Goal: Information Seeking & Learning: Check status

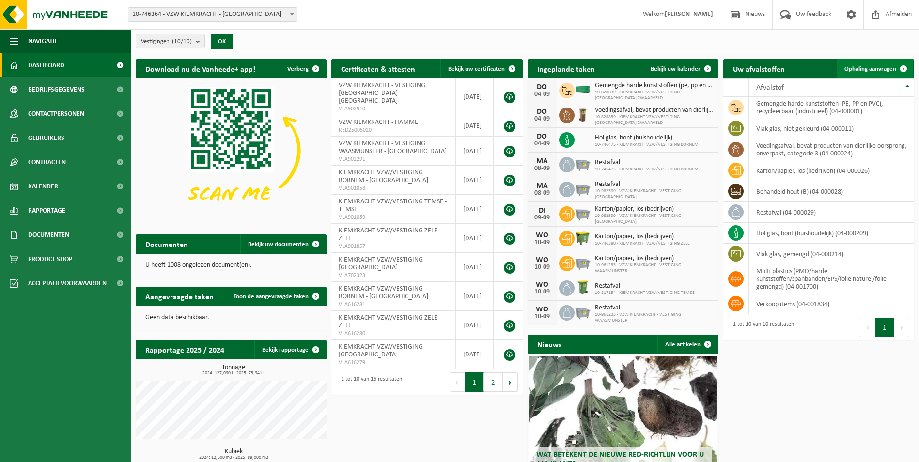
click at [877, 68] on span "Ophaling aanvragen" at bounding box center [871, 69] width 52 height 6
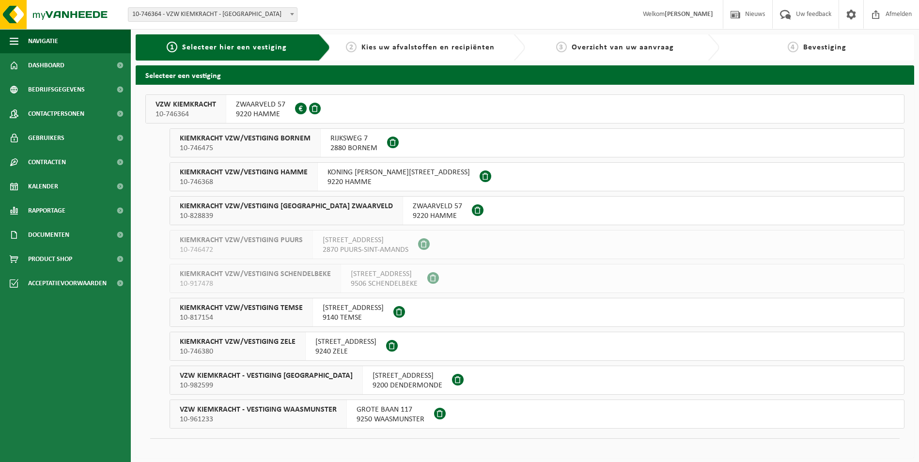
click at [413, 205] on span "ZWAARVELD 57" at bounding box center [437, 207] width 49 height 10
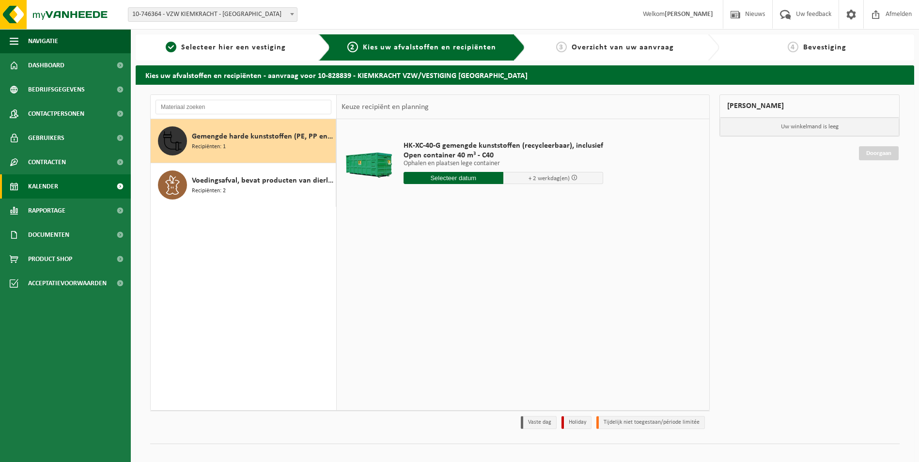
click at [42, 183] on span "Kalender" at bounding box center [43, 186] width 30 height 24
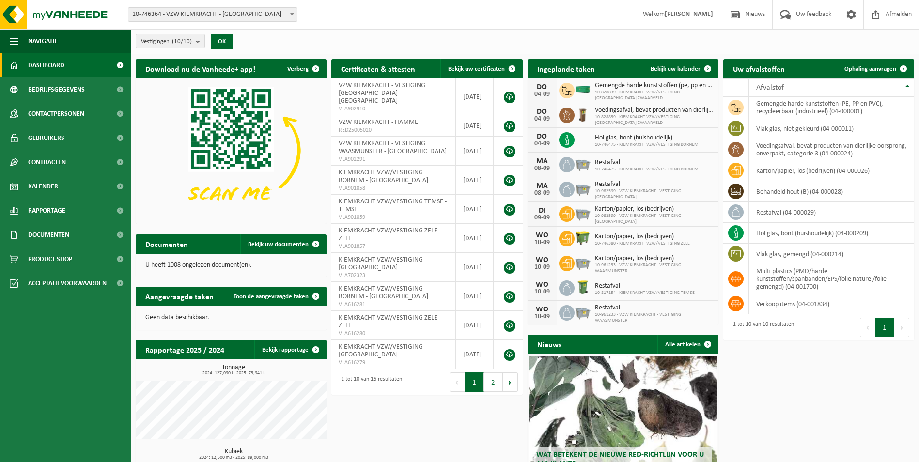
click at [257, 7] on span "10-746364 - VZW KIEMKRACHT - [GEOGRAPHIC_DATA]" at bounding box center [213, 14] width 170 height 15
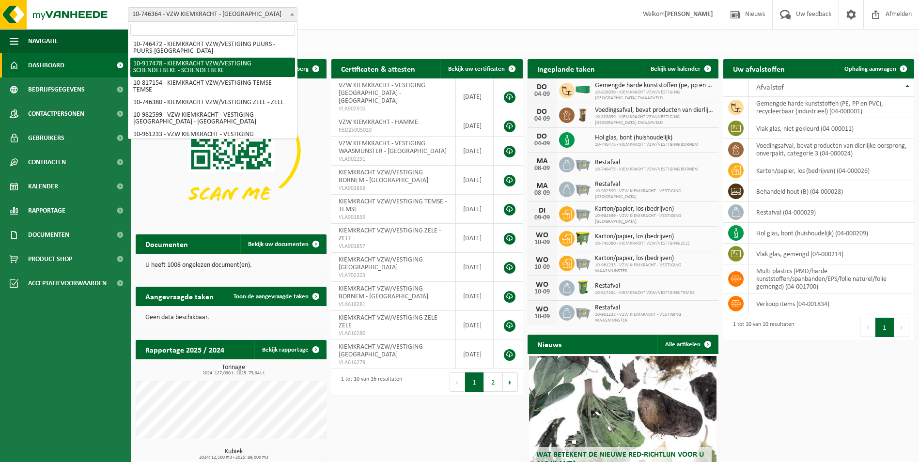
scroll to position [83, 0]
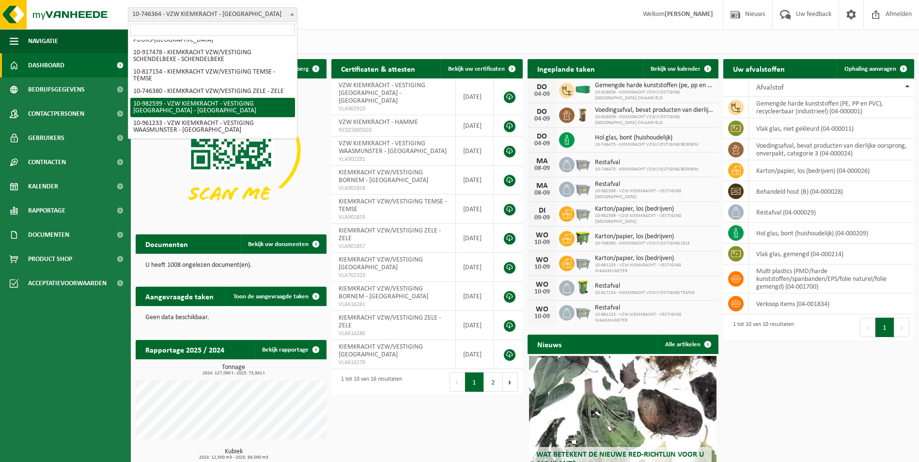
select select "162693"
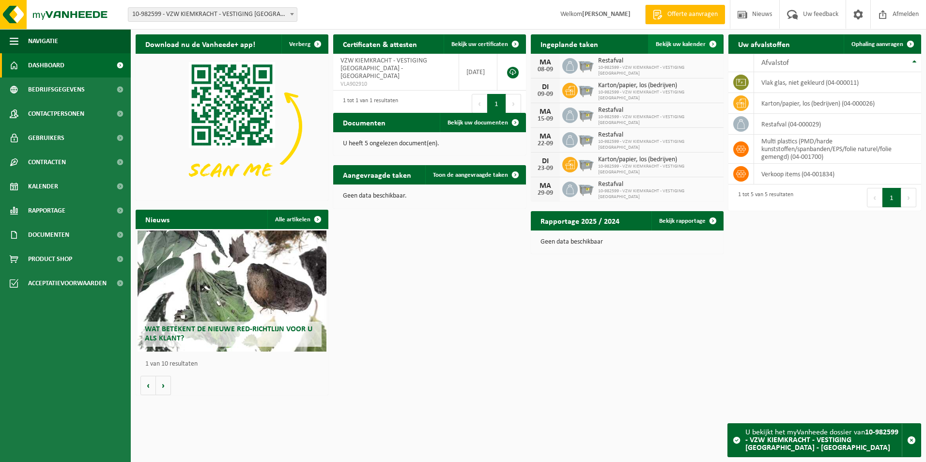
click at [676, 43] on span "Bekijk uw kalender" at bounding box center [681, 44] width 50 height 6
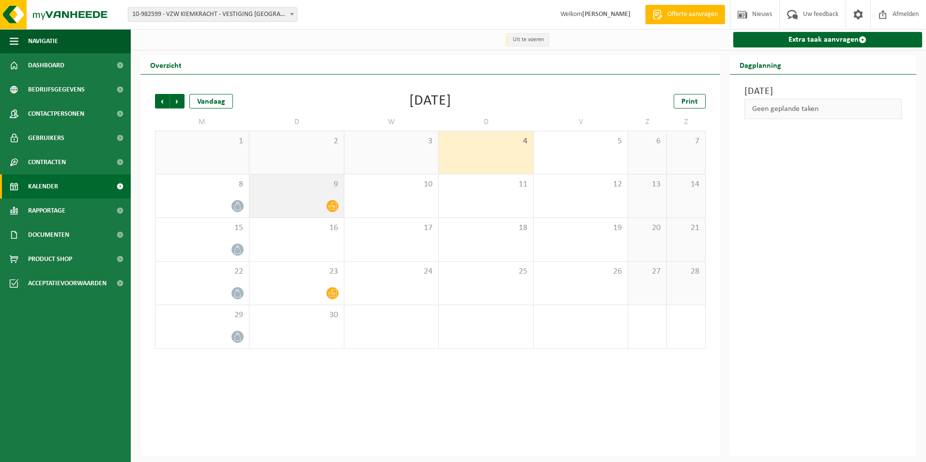
click at [317, 195] on div "9" at bounding box center [297, 195] width 94 height 43
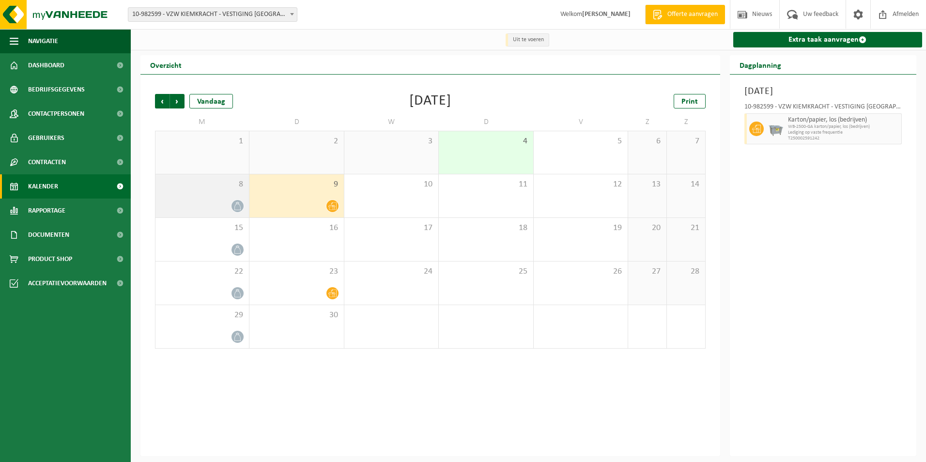
click at [218, 205] on div at bounding box center [202, 206] width 84 height 13
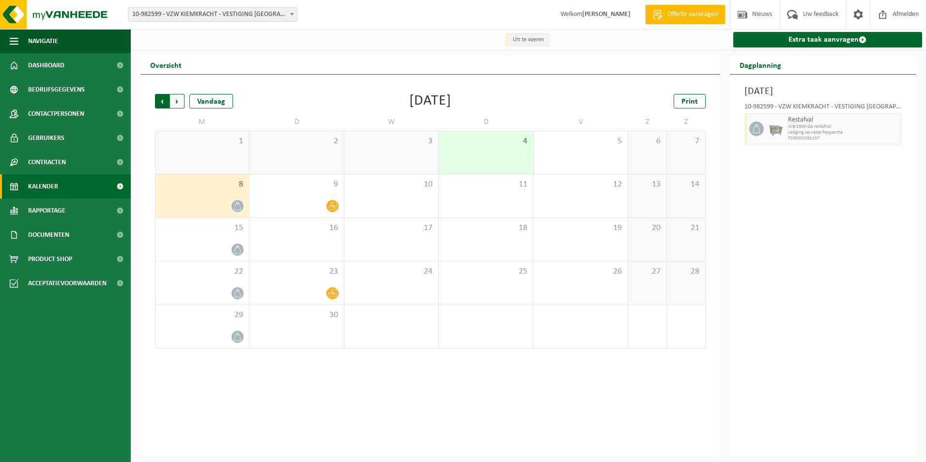
click at [182, 104] on span "Volgende" at bounding box center [177, 101] width 15 height 15
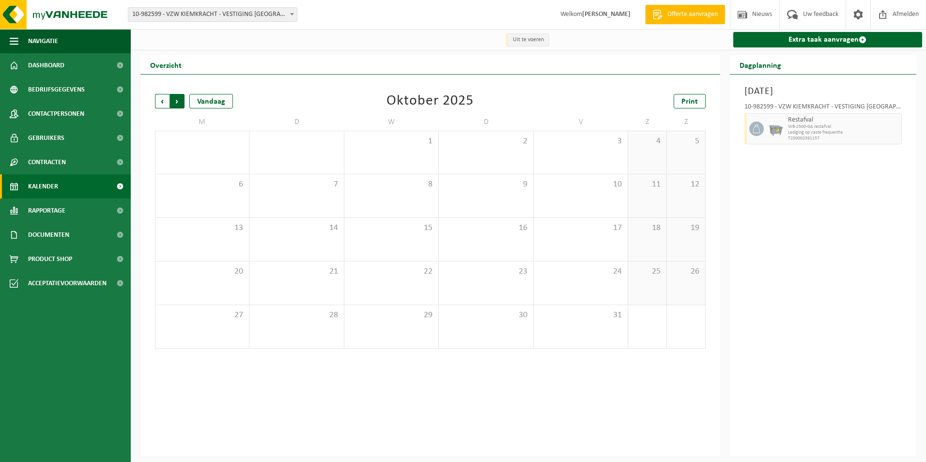
click at [161, 103] on span "Vorige" at bounding box center [162, 101] width 15 height 15
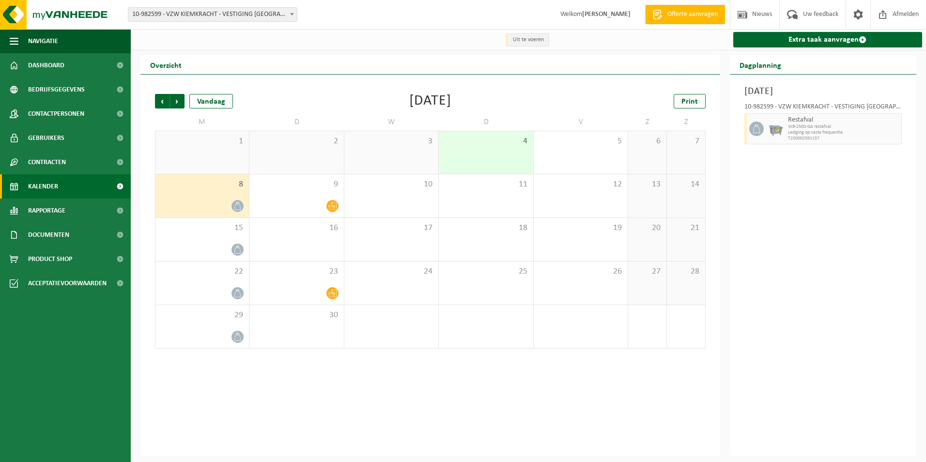
click at [161, 103] on span "Vorige" at bounding box center [162, 101] width 15 height 15
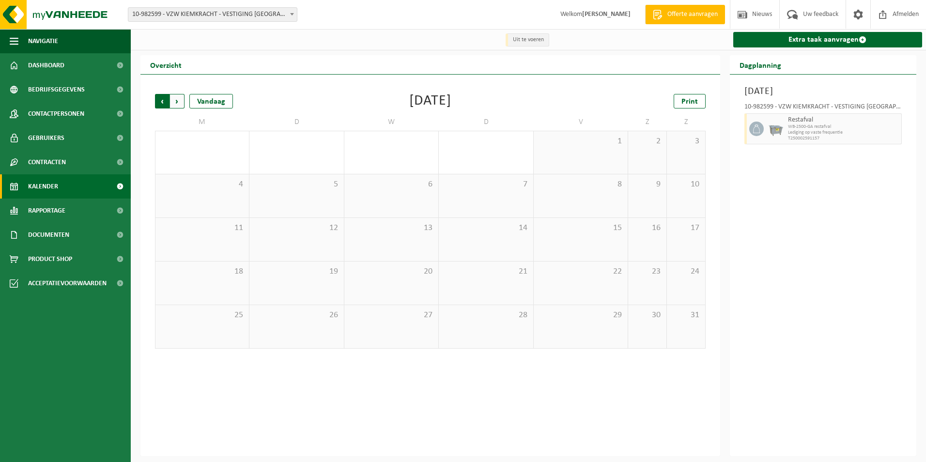
click at [179, 101] on span "Volgende" at bounding box center [177, 101] width 15 height 15
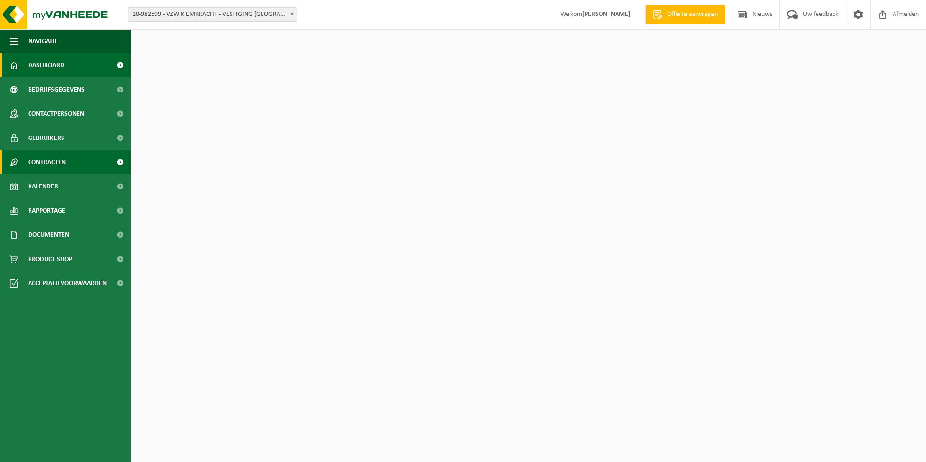
click at [59, 160] on span "Contracten" at bounding box center [47, 162] width 38 height 24
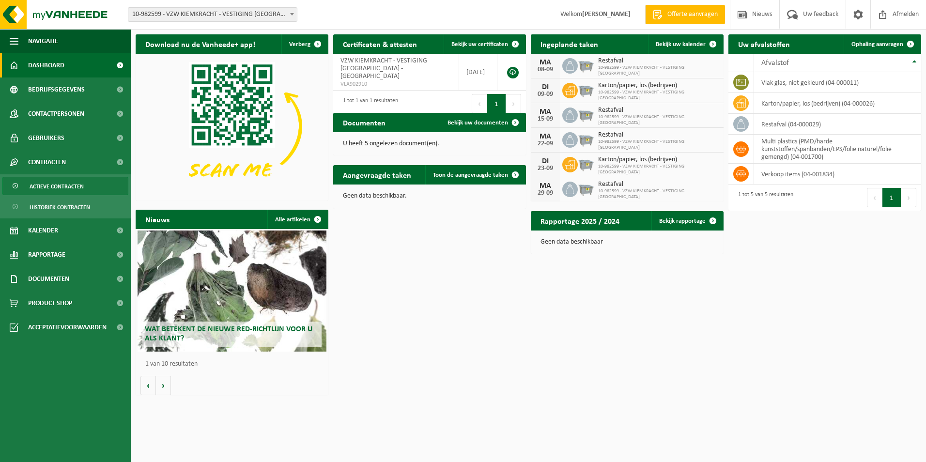
click at [63, 186] on span "Actieve contracten" at bounding box center [57, 186] width 54 height 18
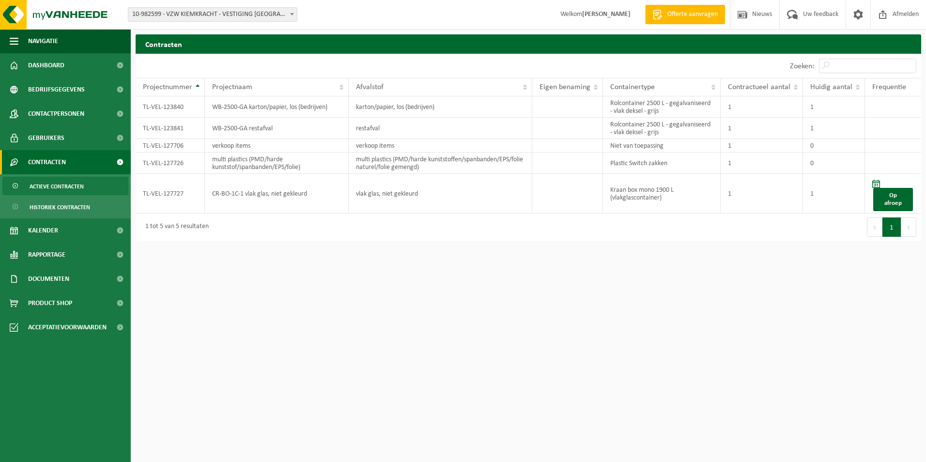
click at [290, 14] on span at bounding box center [292, 14] width 10 height 13
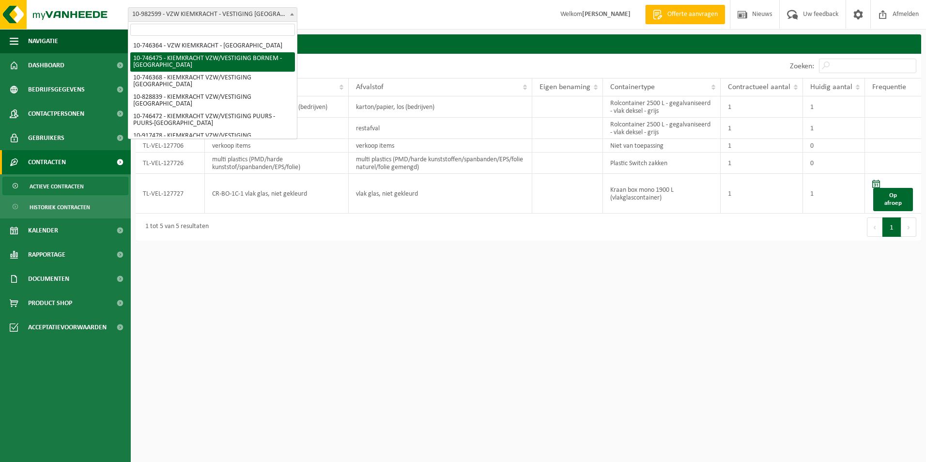
select select "5837"
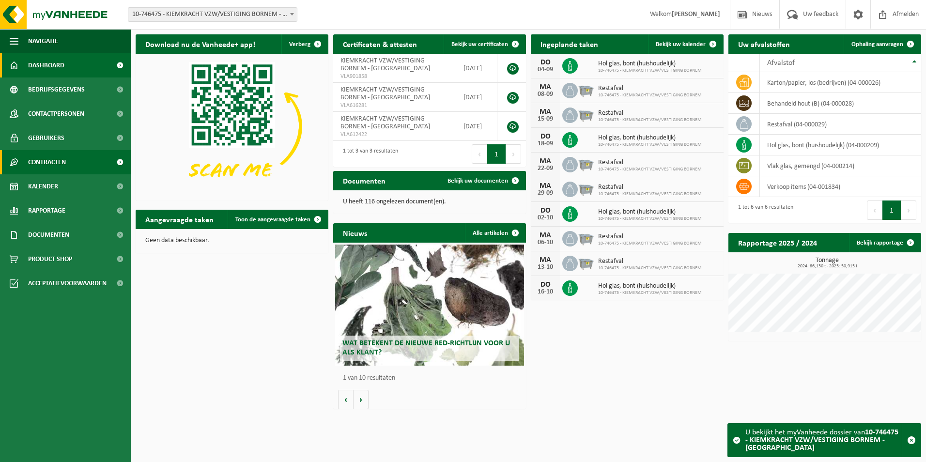
click at [58, 161] on span "Contracten" at bounding box center [47, 162] width 38 height 24
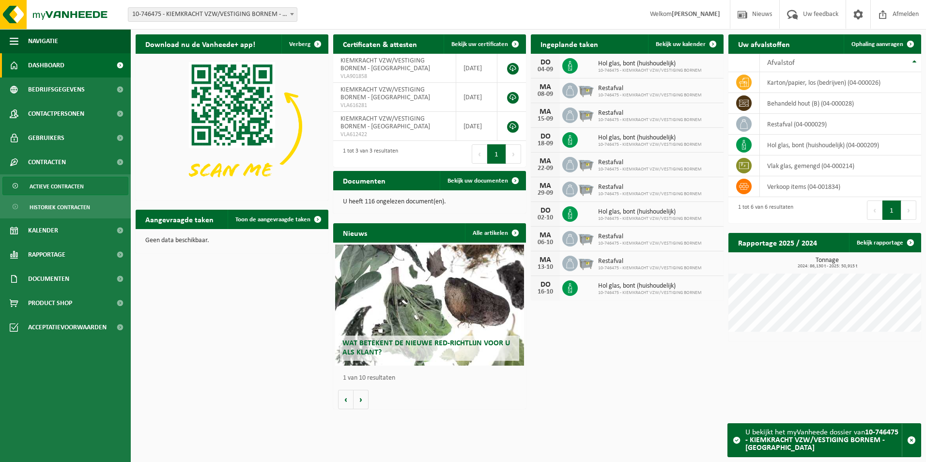
click at [57, 187] on span "Actieve contracten" at bounding box center [57, 186] width 54 height 18
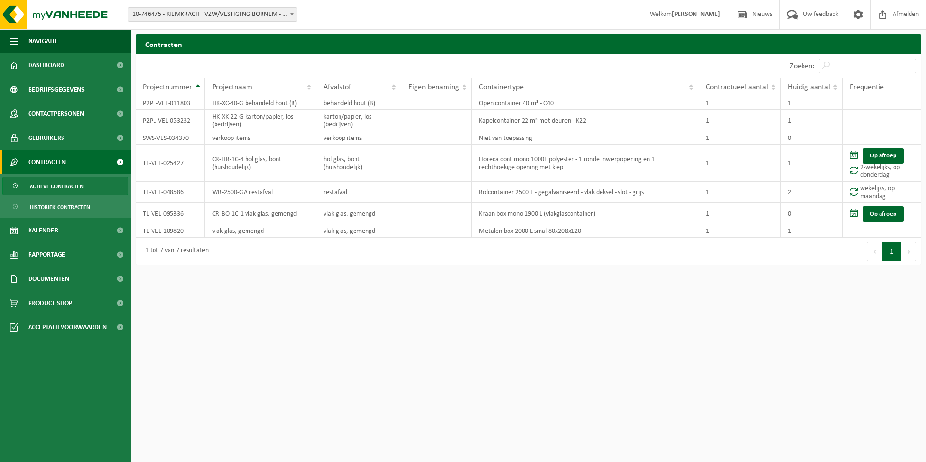
click at [292, 16] on span at bounding box center [292, 14] width 10 height 13
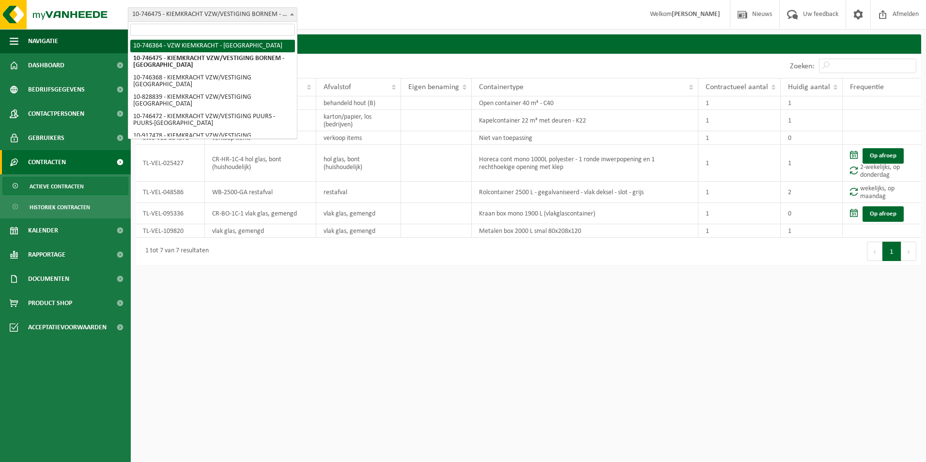
select select "5833"
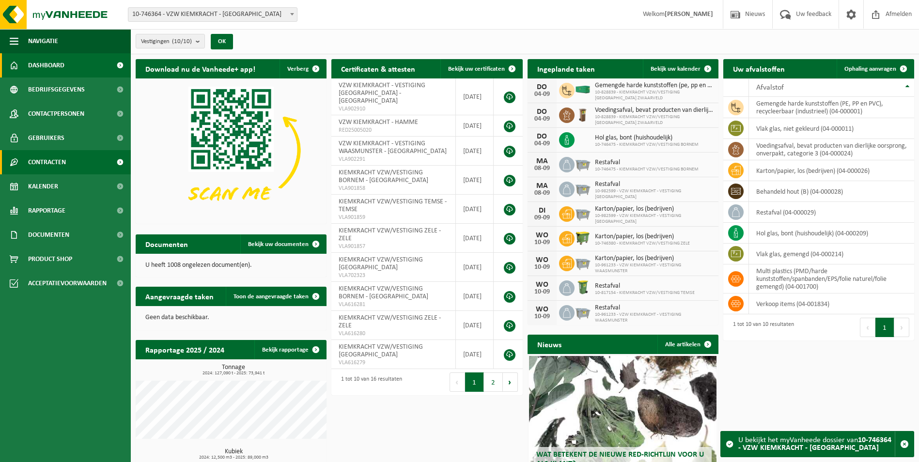
click at [69, 162] on link "Contracten" at bounding box center [65, 162] width 131 height 24
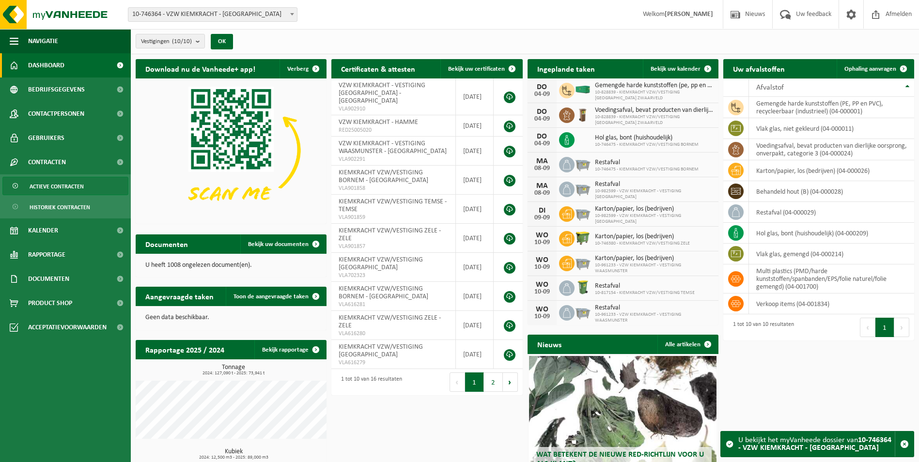
click at [53, 189] on span "Actieve contracten" at bounding box center [57, 186] width 54 height 18
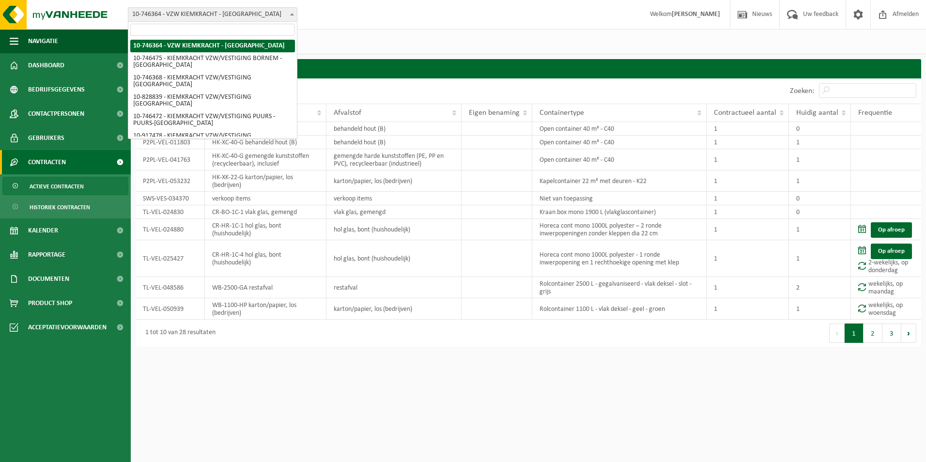
click at [267, 17] on span "10-746364 - VZW KIEMKRACHT - [GEOGRAPHIC_DATA]" at bounding box center [212, 15] width 169 height 14
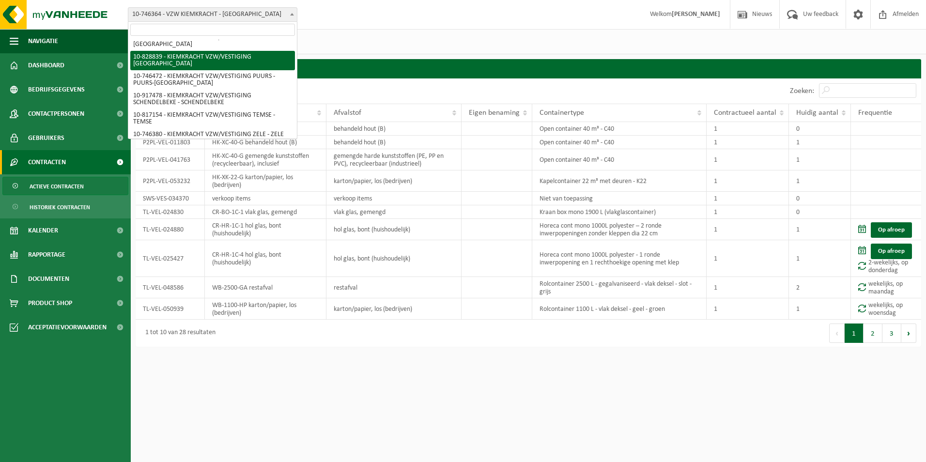
scroll to position [83, 0]
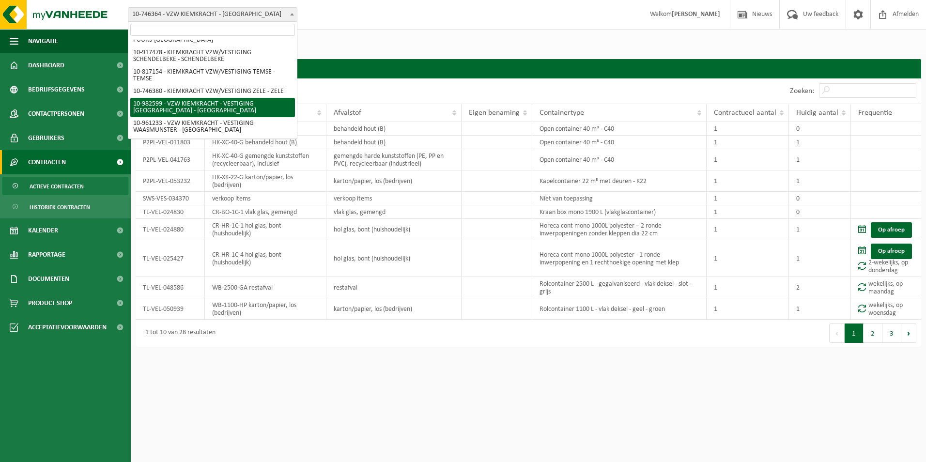
select select "162693"
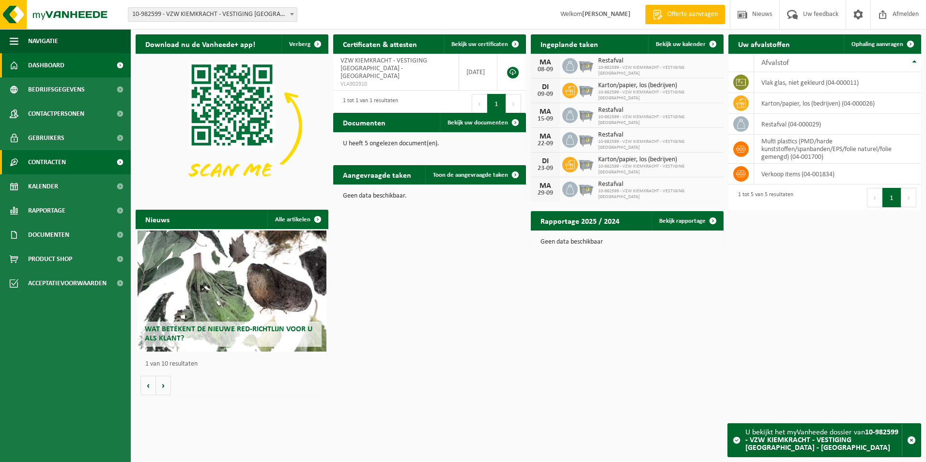
click at [46, 166] on span "Contracten" at bounding box center [47, 162] width 38 height 24
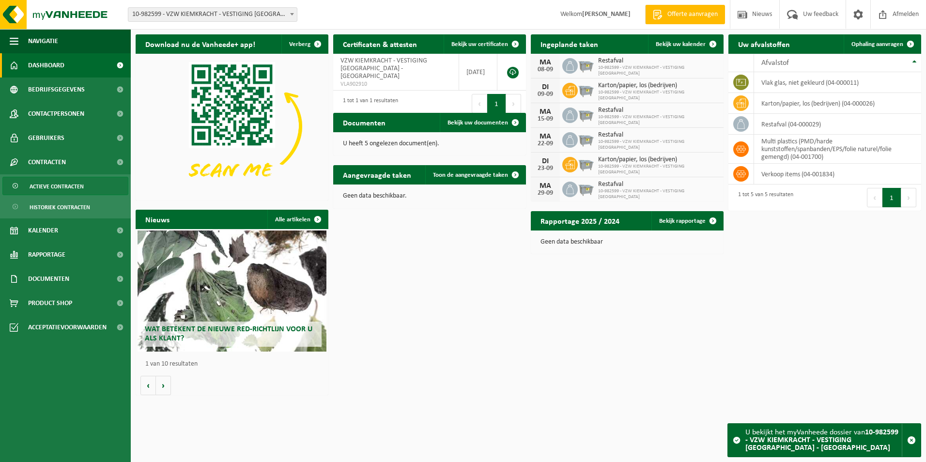
click at [52, 191] on span "Actieve contracten" at bounding box center [57, 186] width 54 height 18
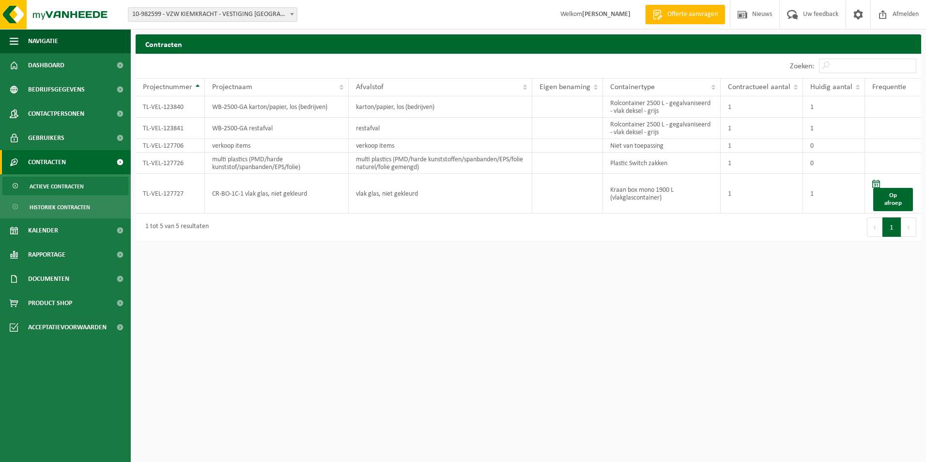
click at [239, 15] on span "10-982599 - VZW KIEMKRACHT - VESTIGING [GEOGRAPHIC_DATA] - [GEOGRAPHIC_DATA]" at bounding box center [212, 15] width 169 height 14
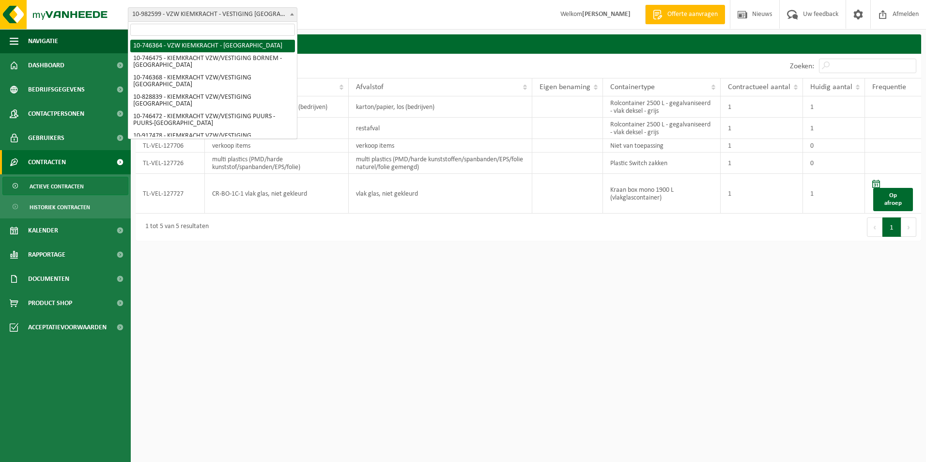
select select "5833"
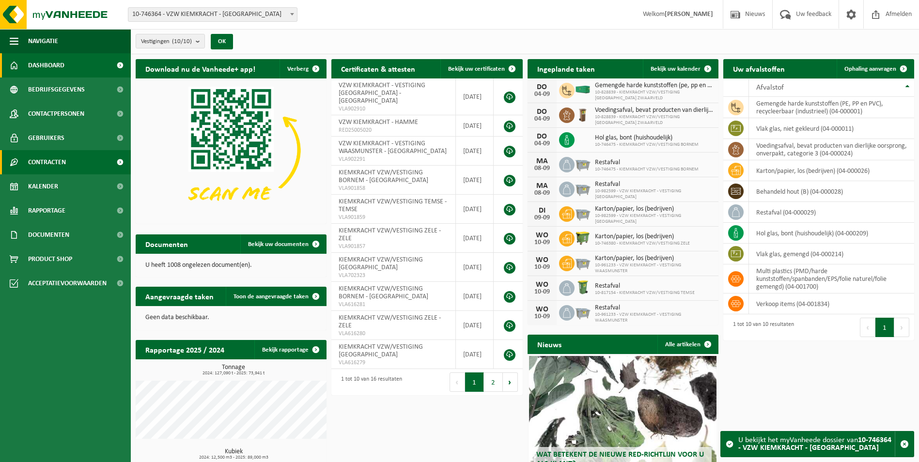
click at [53, 169] on span "Contracten" at bounding box center [47, 162] width 38 height 24
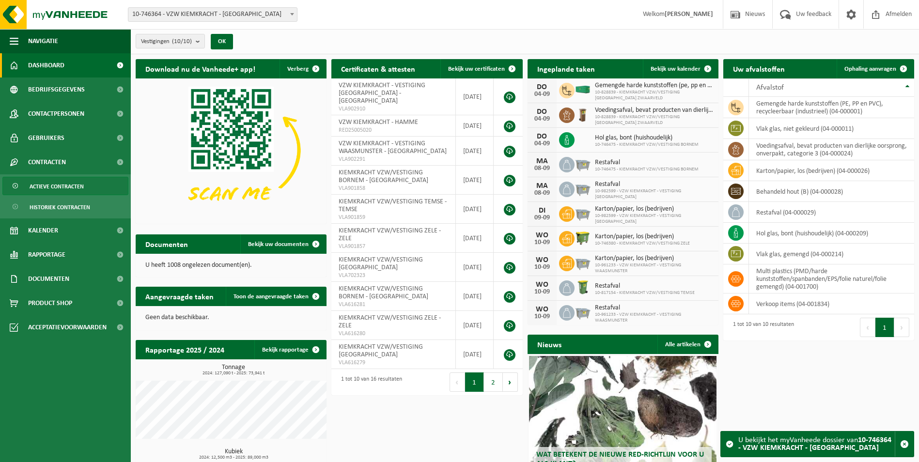
click at [53, 188] on span "Actieve contracten" at bounding box center [57, 186] width 54 height 18
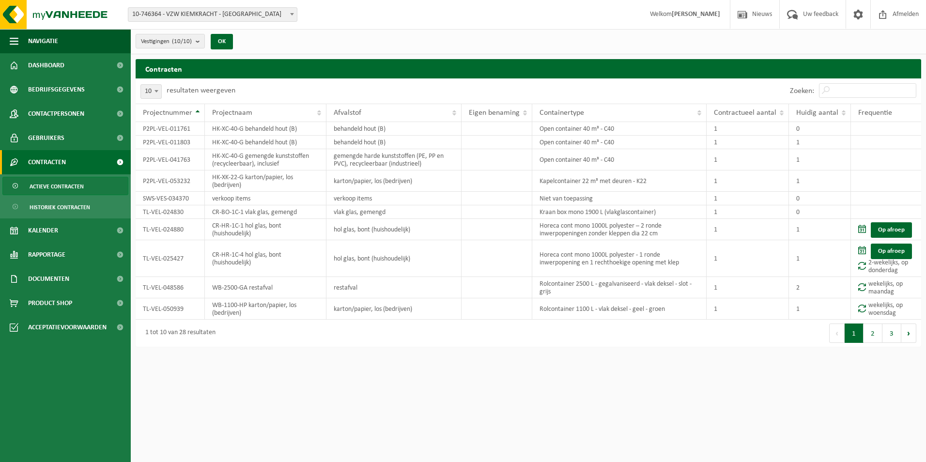
click at [280, 13] on span "10-746364 - VZW KIEMKRACHT - [GEOGRAPHIC_DATA]" at bounding box center [212, 15] width 169 height 14
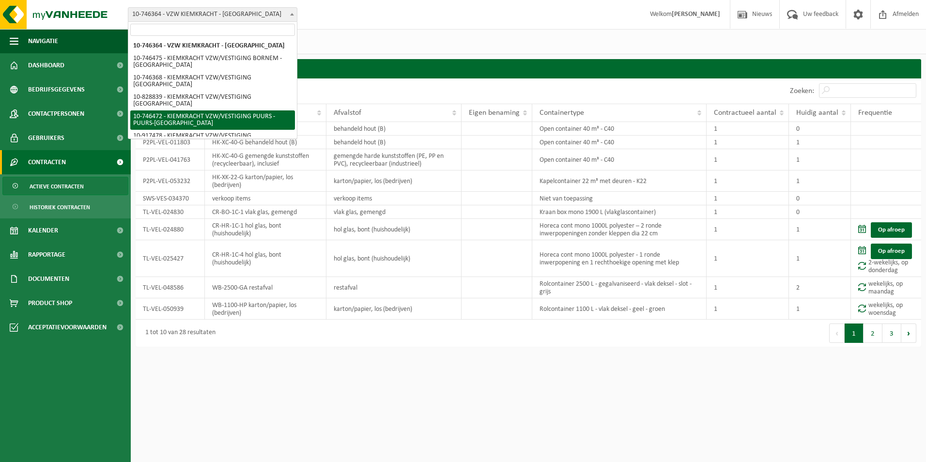
select select "5836"
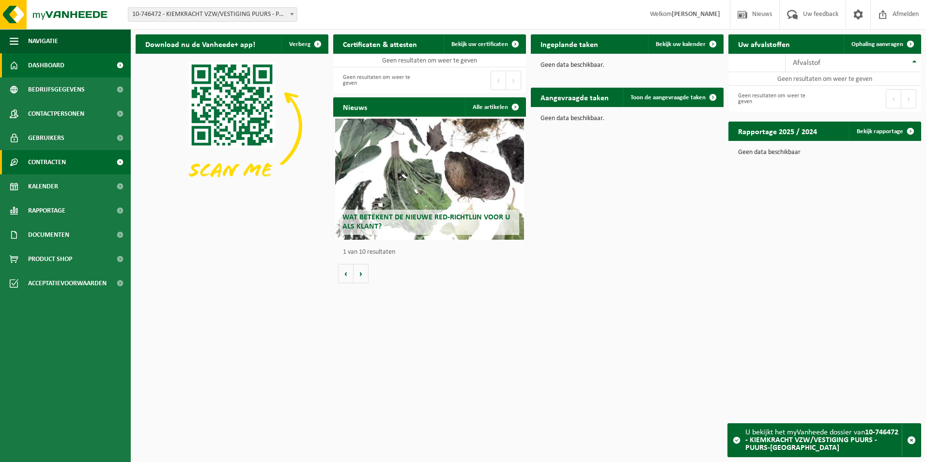
click at [43, 159] on span "Contracten" at bounding box center [47, 162] width 38 height 24
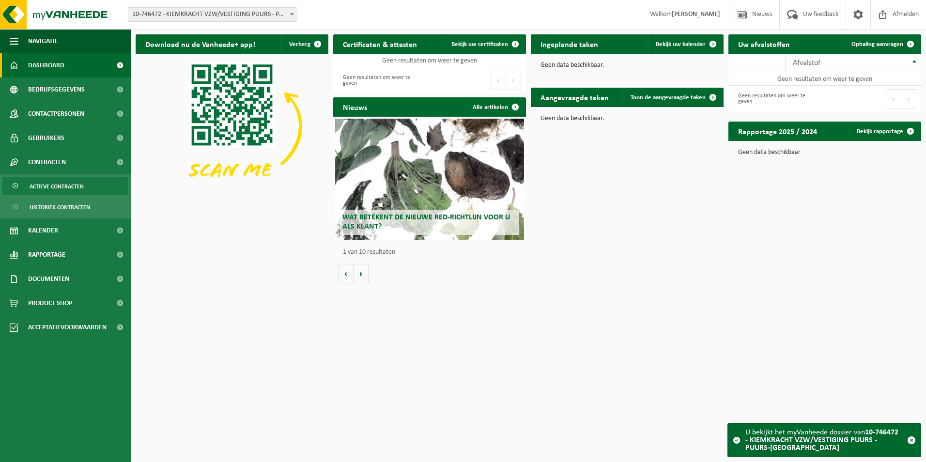
click at [47, 188] on span "Actieve contracten" at bounding box center [57, 186] width 54 height 18
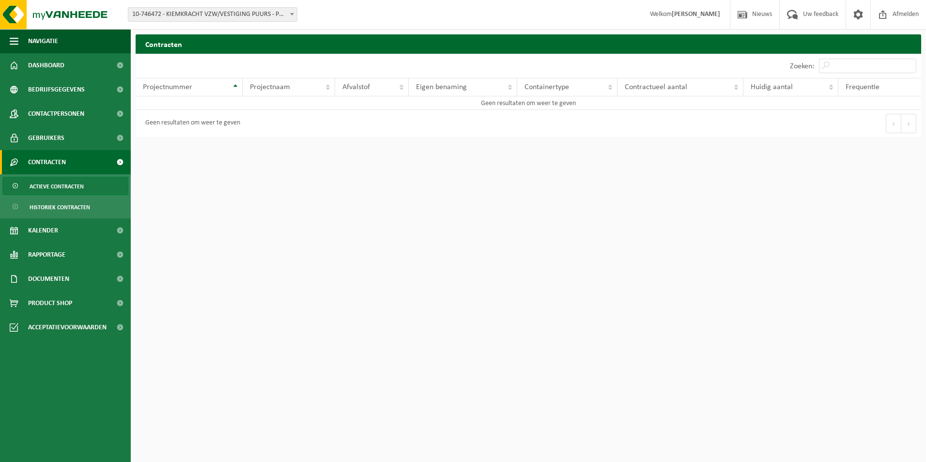
click at [184, 13] on span "10-746472 - KIEMKRACHT VZW/VESTIGING PUURS - PUURS-[GEOGRAPHIC_DATA]" at bounding box center [212, 15] width 169 height 14
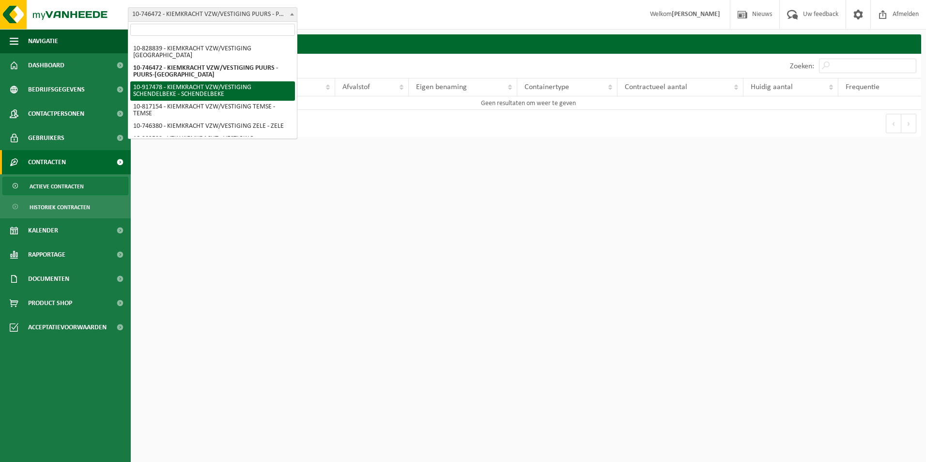
scroll to position [83, 0]
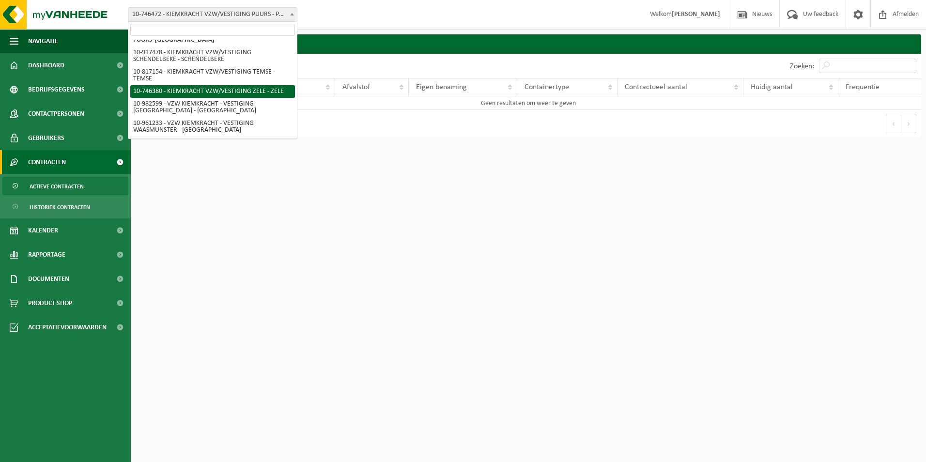
select select "5835"
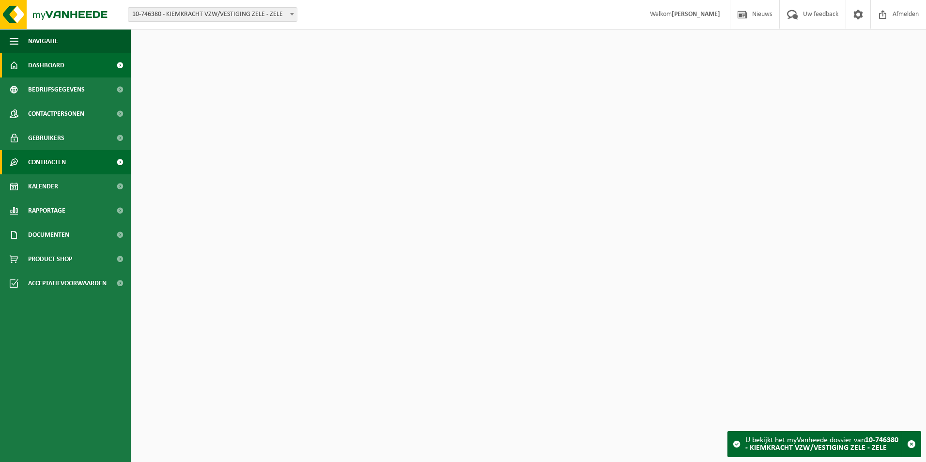
click at [58, 164] on span "Contracten" at bounding box center [47, 162] width 38 height 24
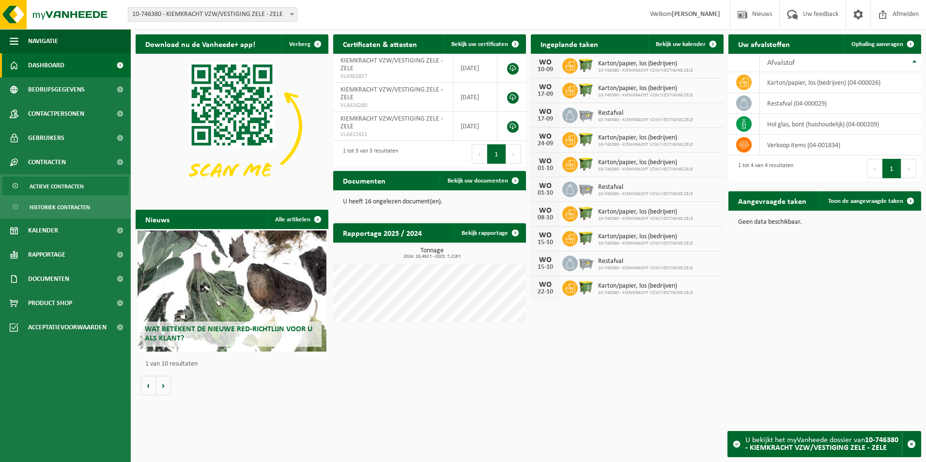
click at [50, 187] on span "Actieve contracten" at bounding box center [57, 186] width 54 height 18
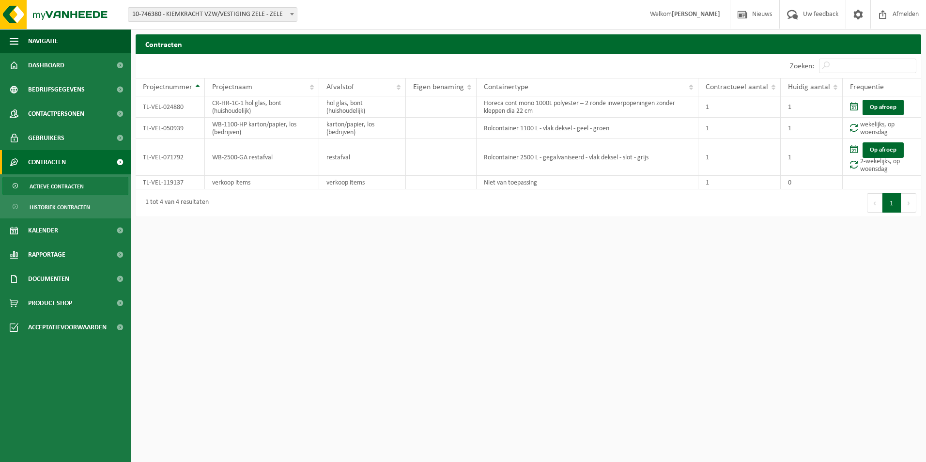
click at [288, 15] on span at bounding box center [292, 14] width 10 height 13
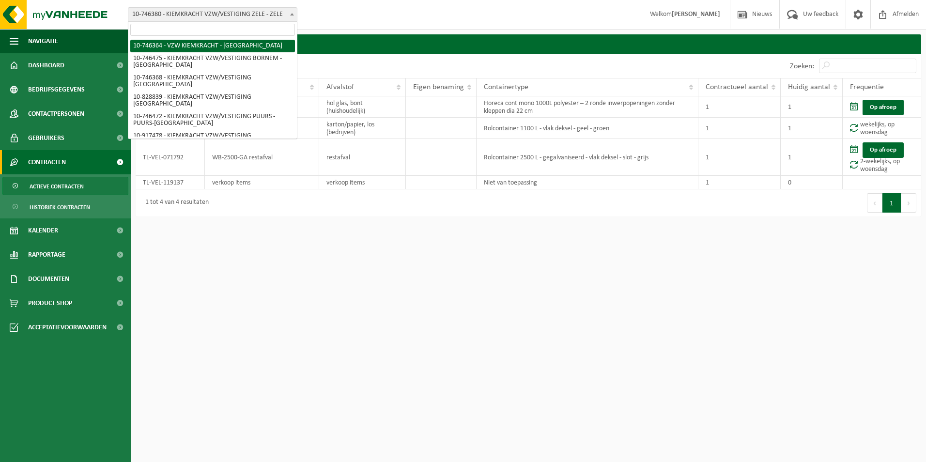
select select "5833"
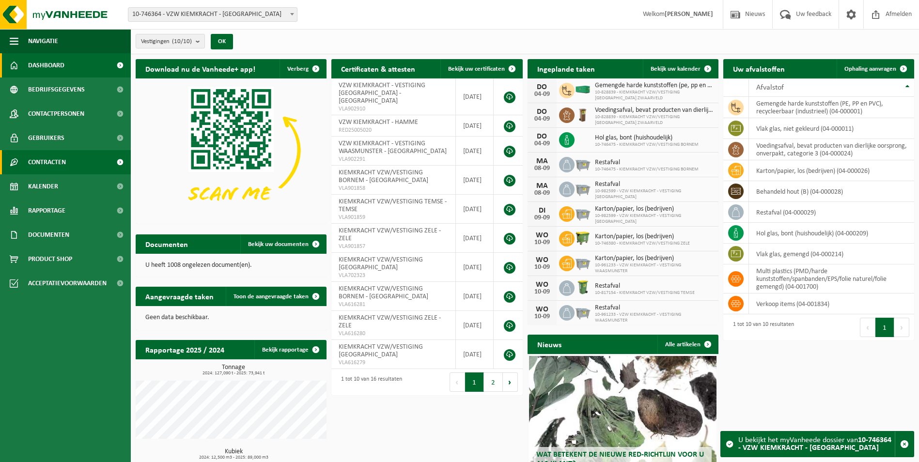
click at [48, 159] on span "Contracten" at bounding box center [47, 162] width 38 height 24
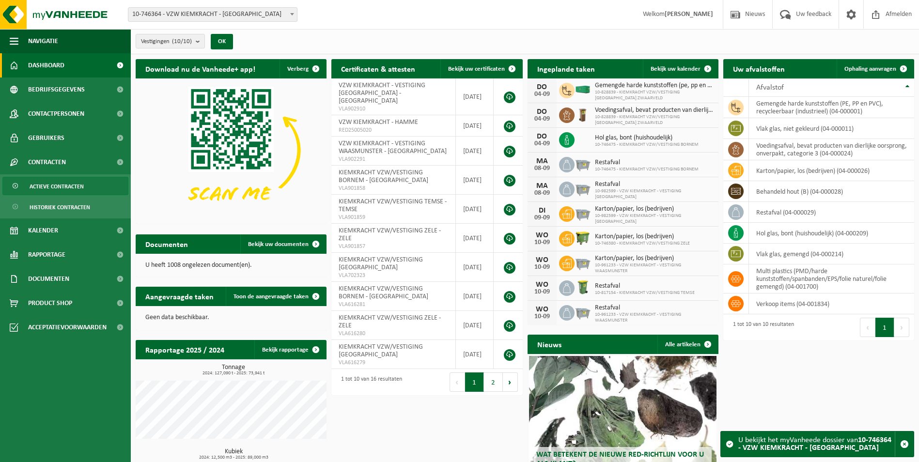
click at [58, 180] on span "Actieve contracten" at bounding box center [57, 186] width 54 height 18
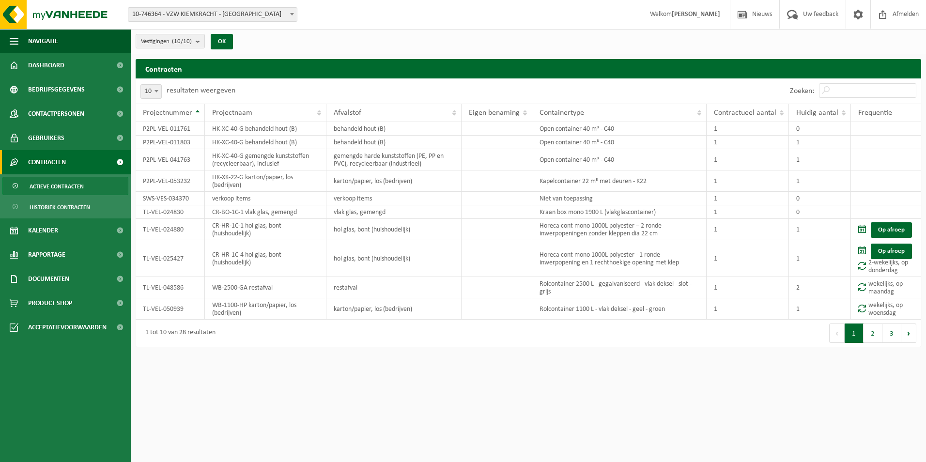
drag, startPoint x: 285, startPoint y: 14, endPoint x: 270, endPoint y: 17, distance: 15.9
click at [285, 14] on span "10-746364 - VZW KIEMKRACHT - [GEOGRAPHIC_DATA]" at bounding box center [212, 15] width 169 height 14
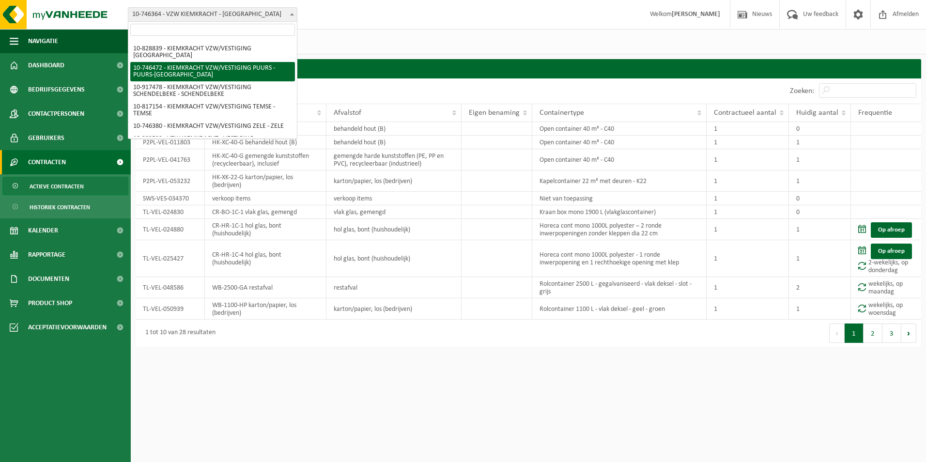
scroll to position [83, 0]
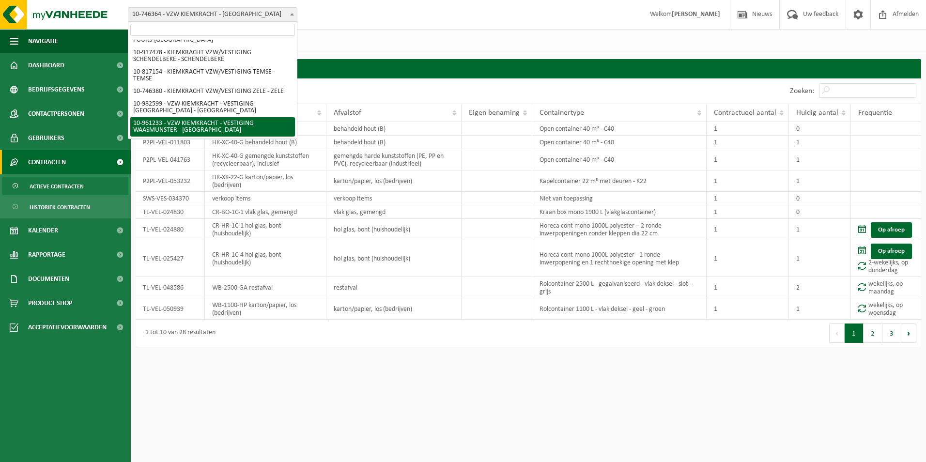
select select "149924"
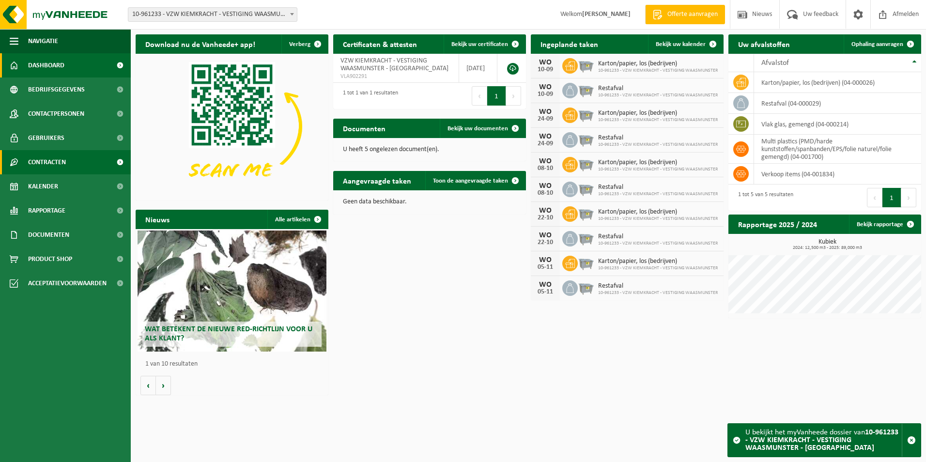
click at [48, 161] on span "Contracten" at bounding box center [47, 162] width 38 height 24
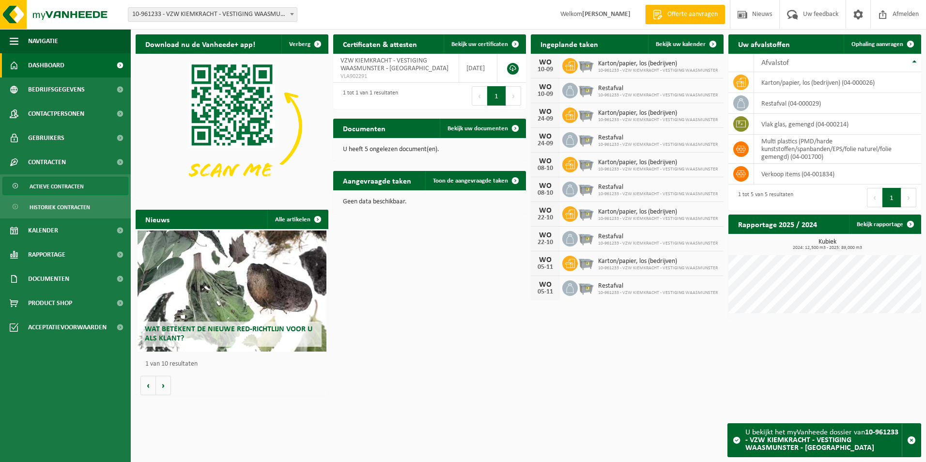
click at [53, 189] on span "Actieve contracten" at bounding box center [57, 186] width 54 height 18
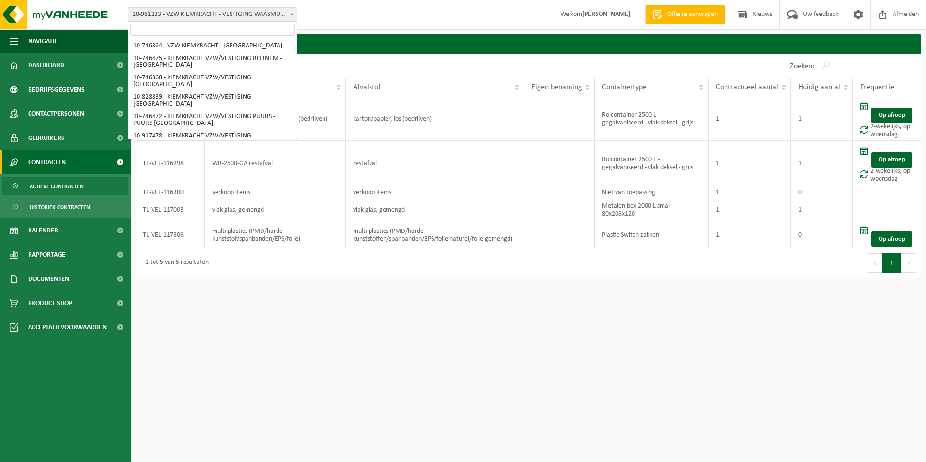
click at [262, 15] on span "10-961233 - VZW KIEMKRACHT - VESTIGING WAASMUNSTER - [GEOGRAPHIC_DATA]" at bounding box center [212, 15] width 169 height 14
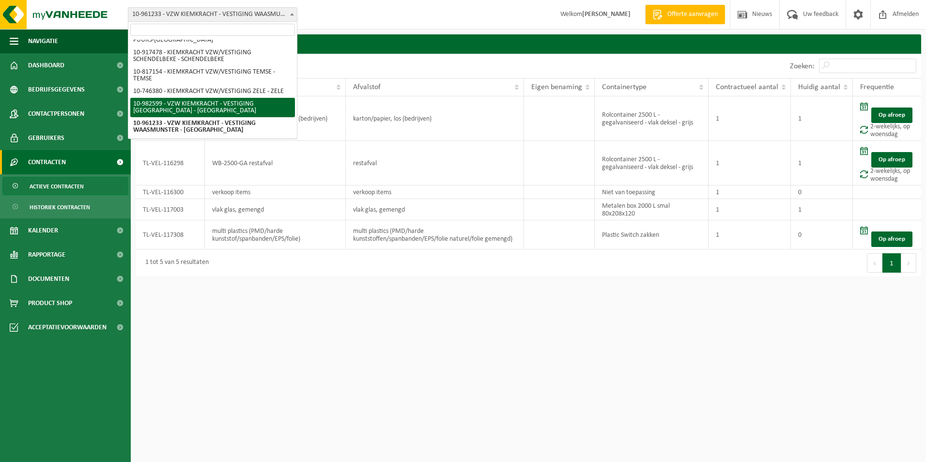
select select "162693"
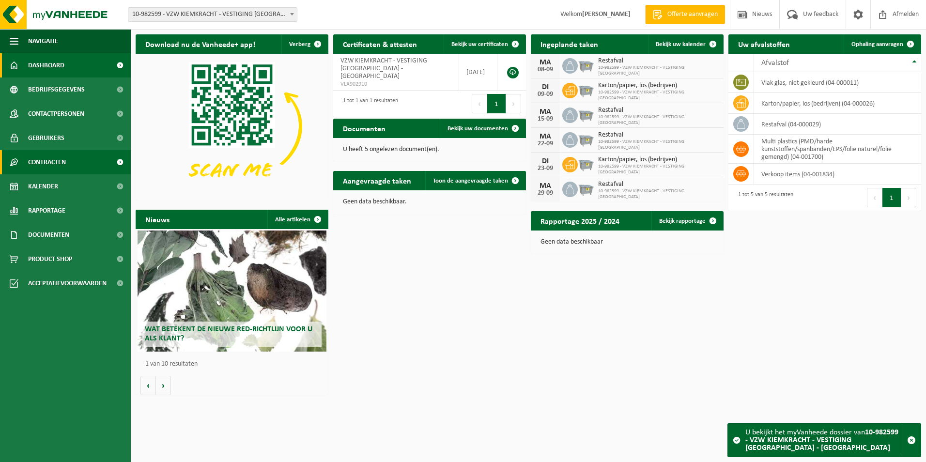
click at [50, 161] on span "Contracten" at bounding box center [47, 162] width 38 height 24
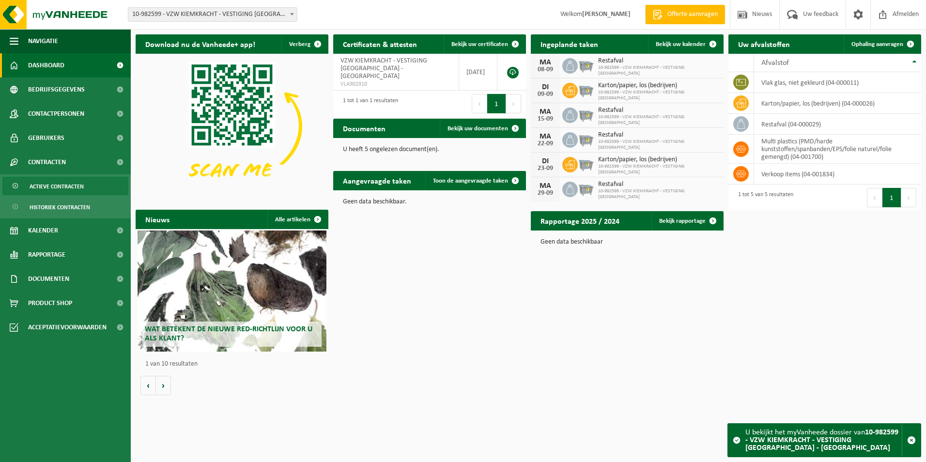
click at [46, 183] on span "Actieve contracten" at bounding box center [57, 186] width 54 height 18
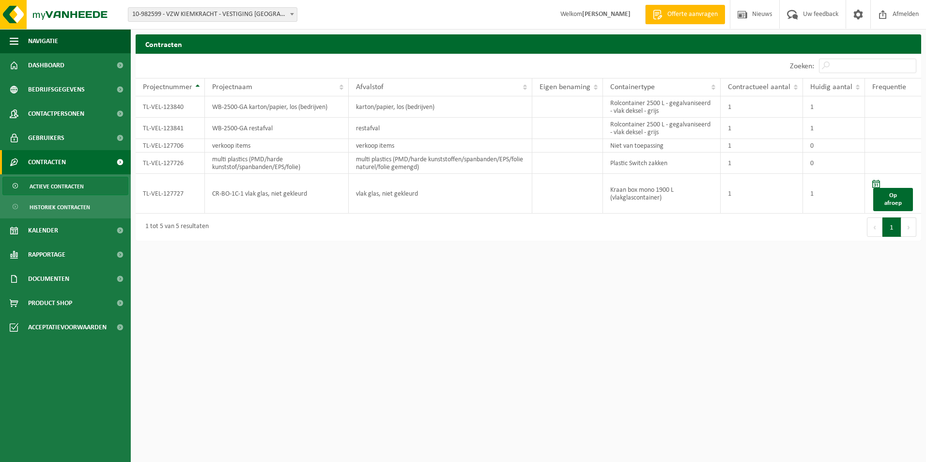
click at [272, 307] on html "Vestiging: 10-746364 - VZW KIEMKRACHT - HAMME 10-746475 - KIEMKRACHT VZW/VESTIG…" at bounding box center [463, 231] width 926 height 462
